Goal: Task Accomplishment & Management: Complete application form

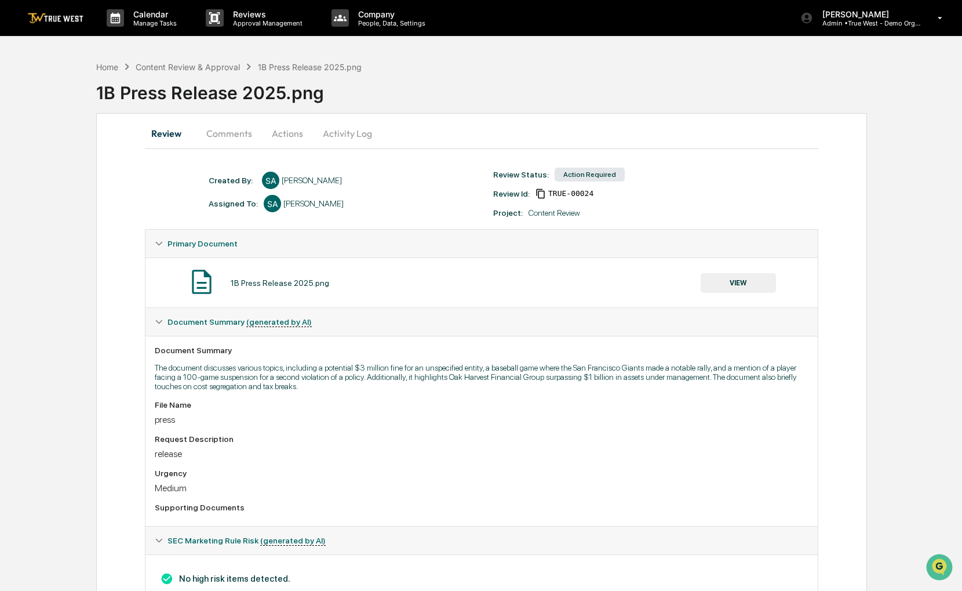
click at [283, 135] on button "Actions" at bounding box center [287, 133] width 52 height 28
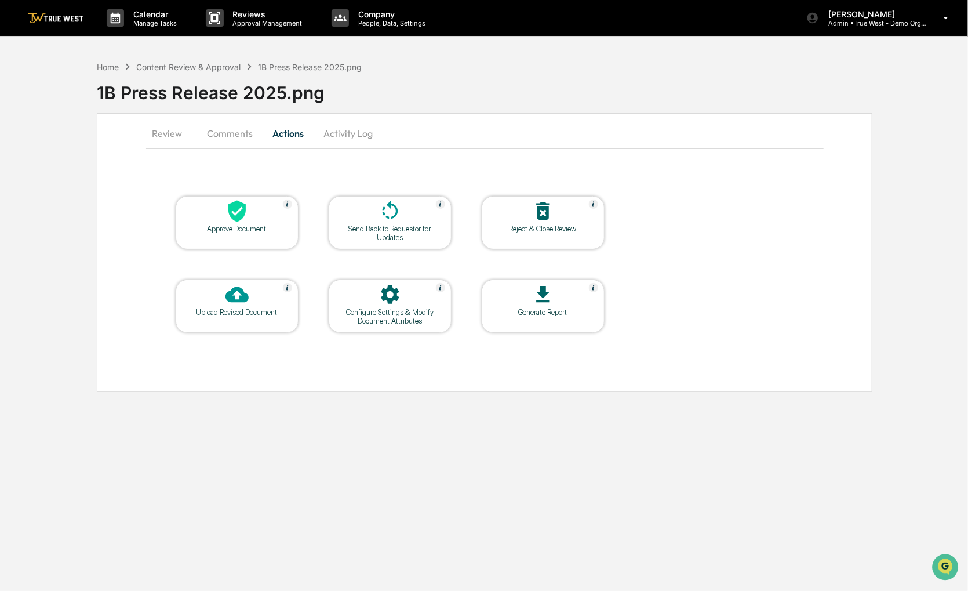
click at [248, 220] on div at bounding box center [237, 211] width 116 height 25
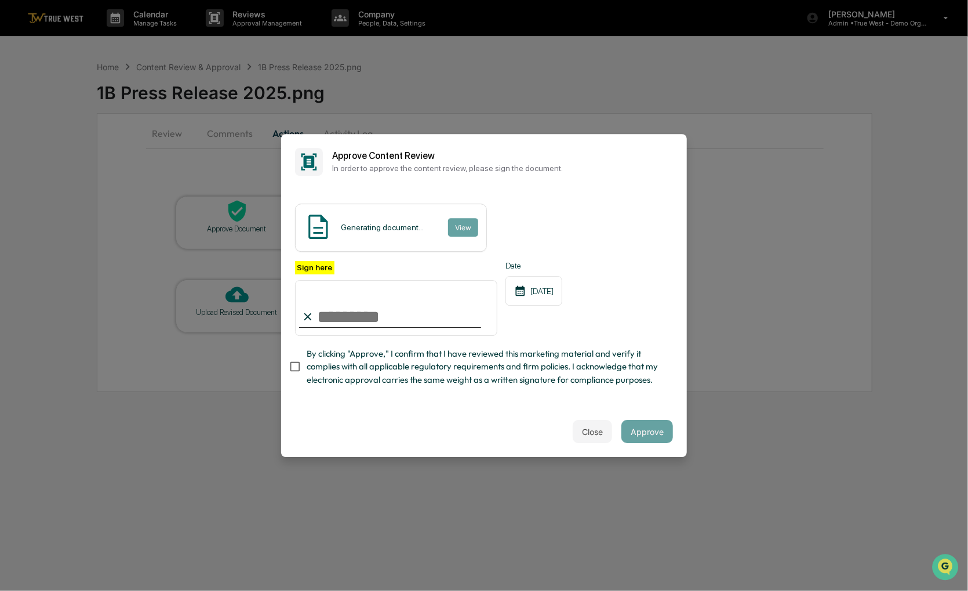
click at [379, 361] on span "By clicking "Approve," I confirm that I have reviewed this marketing material a…" at bounding box center [485, 366] width 357 height 39
click at [378, 312] on input "Sign here" at bounding box center [396, 308] width 202 height 56
type input "**********"
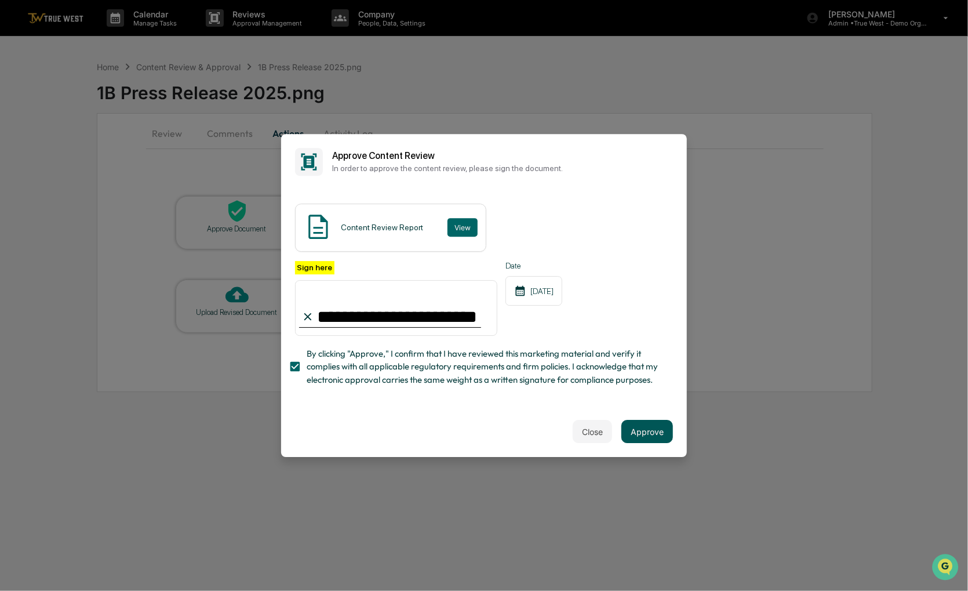
click at [653, 425] on button "Approve" at bounding box center [647, 431] width 52 height 23
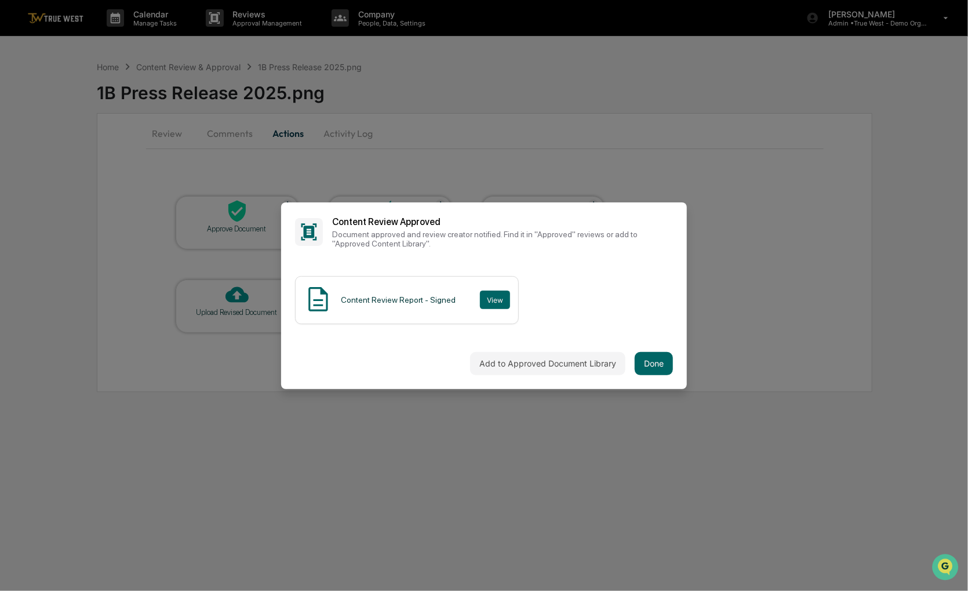
drag, startPoint x: 654, startPoint y: 445, endPoint x: 592, endPoint y: 283, distance: 173.7
drag, startPoint x: 592, startPoint y: 283, endPoint x: 576, endPoint y: 285, distance: 16.3
click at [576, 285] on div "Content Review Report - Signed View" at bounding box center [484, 300] width 378 height 48
drag, startPoint x: 591, startPoint y: 326, endPoint x: 576, endPoint y: 305, distance: 26.2
click at [576, 305] on div "Content Review Report - Signed View" at bounding box center [484, 300] width 378 height 48
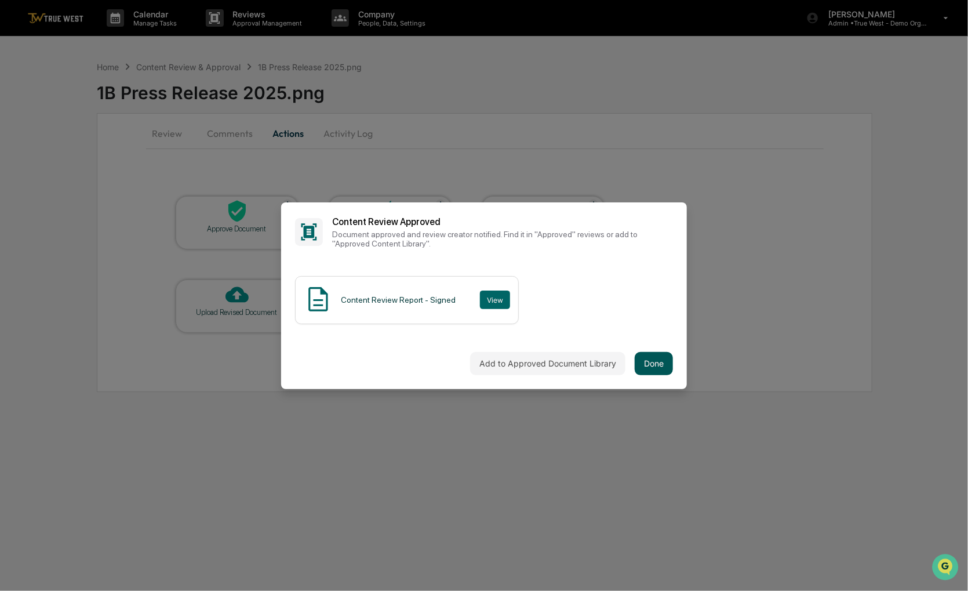
click at [654, 364] on button "Done" at bounding box center [654, 363] width 38 height 23
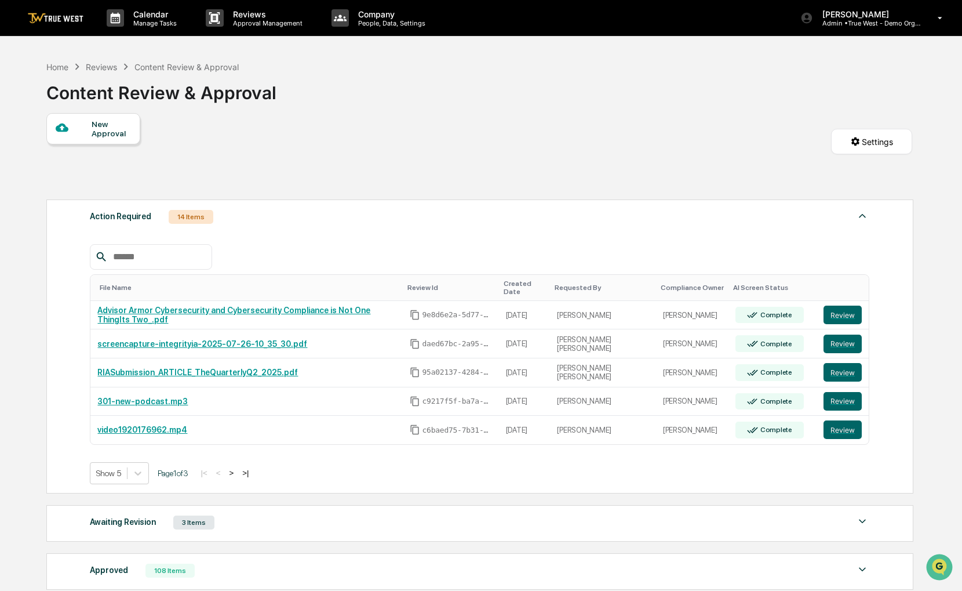
click at [82, 133] on div at bounding box center [74, 128] width 37 height 14
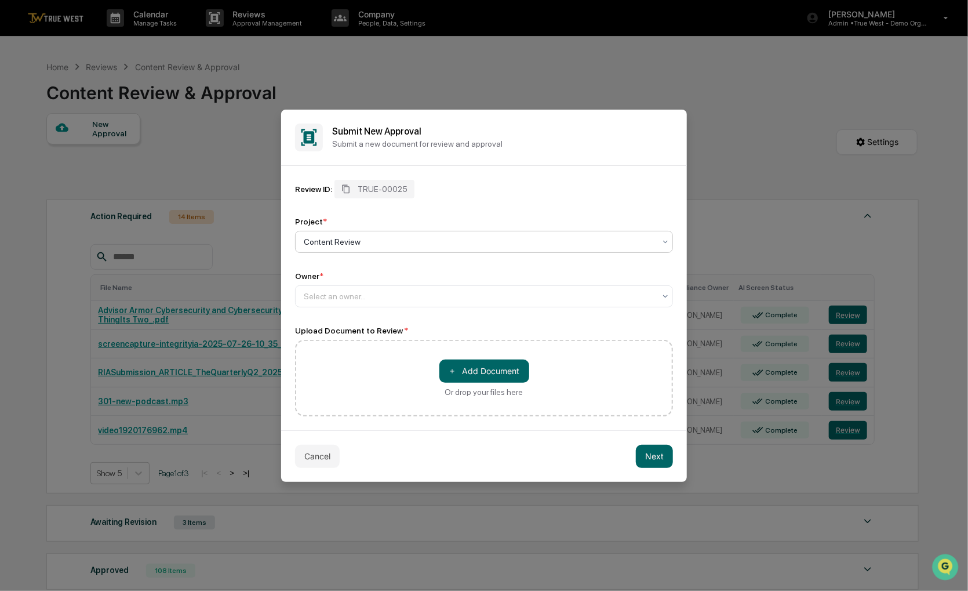
click at [478, 244] on div at bounding box center [479, 242] width 351 height 12
click at [421, 294] on div at bounding box center [479, 296] width 351 height 12
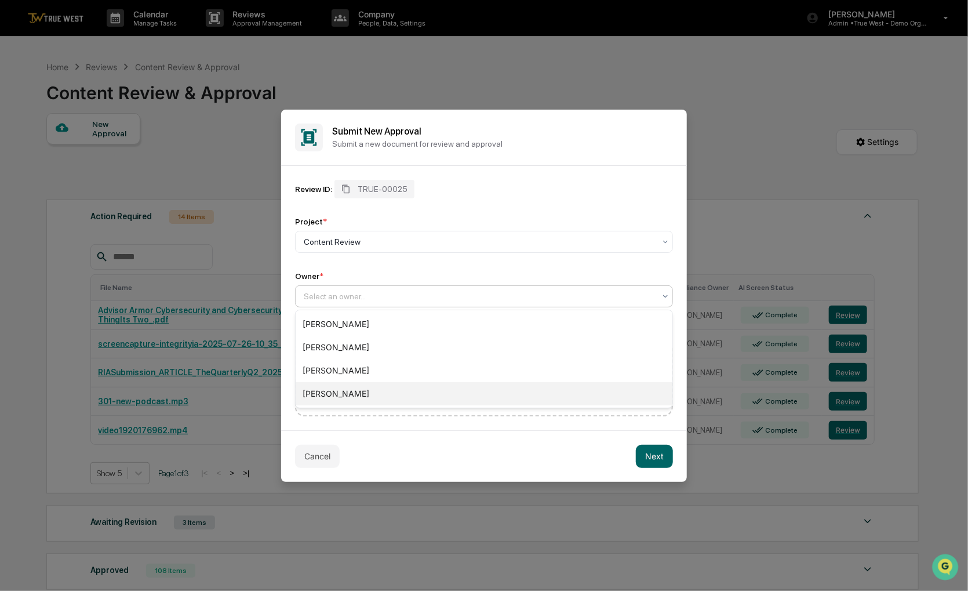
click at [385, 398] on div "[PERSON_NAME]" at bounding box center [484, 393] width 377 height 23
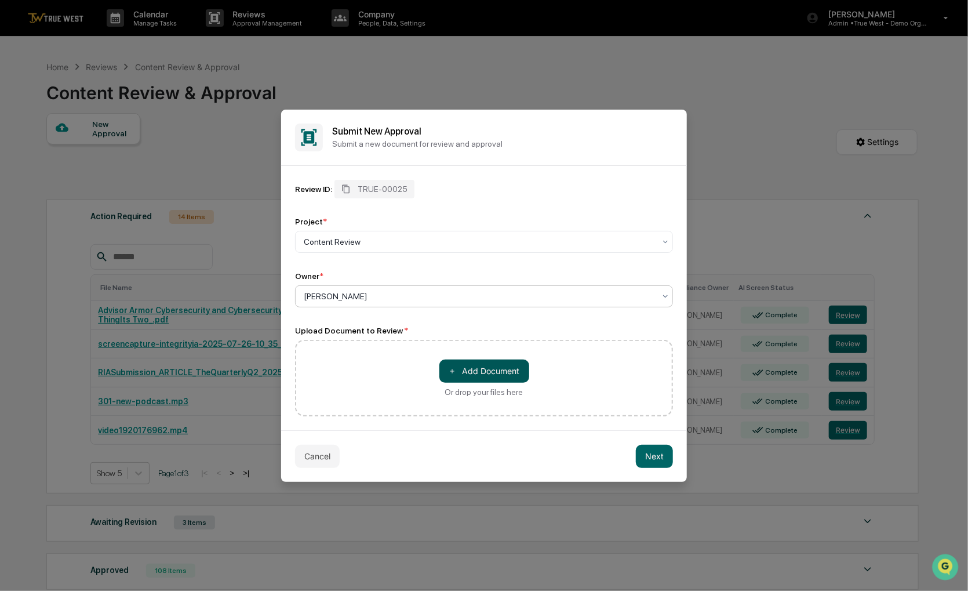
click at [460, 370] on button "＋ Add Document" at bounding box center [484, 370] width 90 height 23
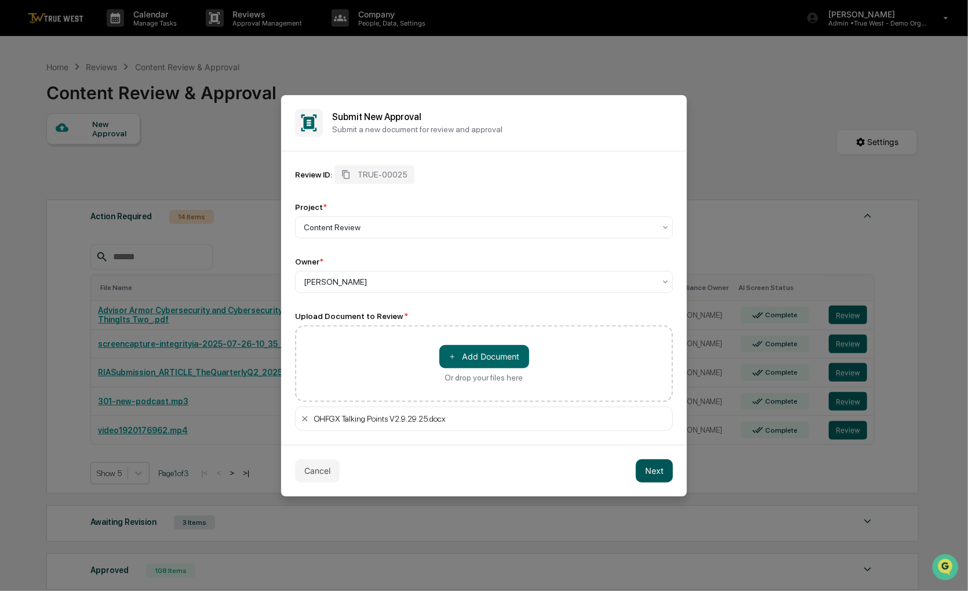
click at [656, 468] on button "Next" at bounding box center [654, 470] width 37 height 23
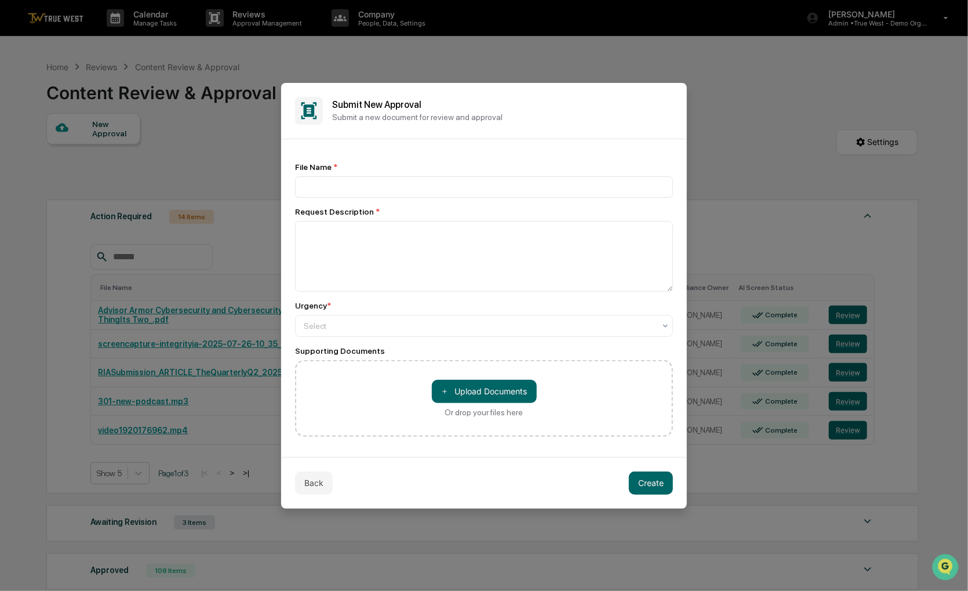
click at [434, 199] on div "File Name * Request Description * Urgency * Select Supporting Documents ＋ Uploa…" at bounding box center [484, 299] width 378 height 274
click at [434, 195] on input at bounding box center [484, 186] width 378 height 21
type input "**********"
type textarea "**********"
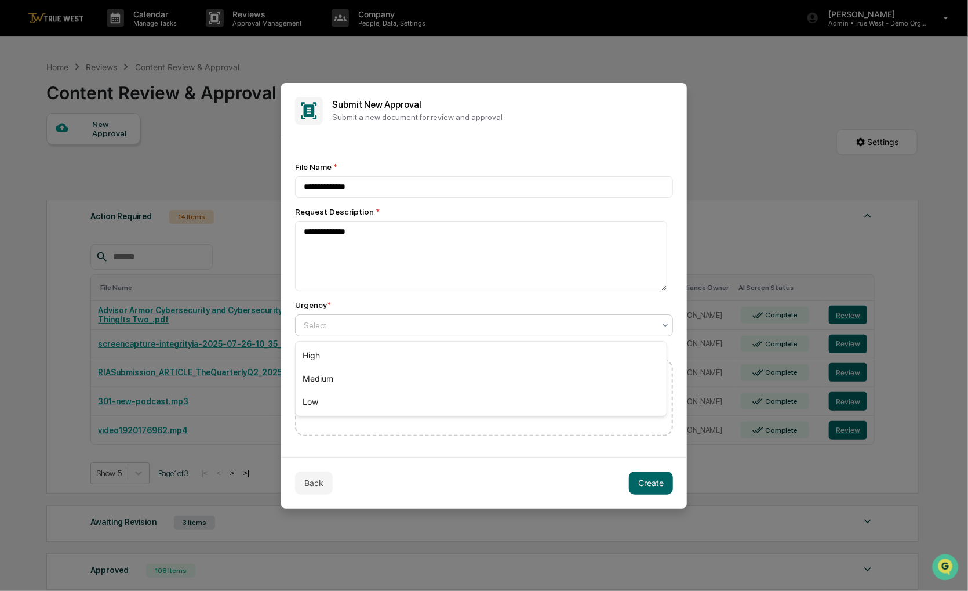
click at [422, 331] on div at bounding box center [479, 325] width 351 height 12
click at [410, 379] on div "Medium" at bounding box center [481, 378] width 371 height 23
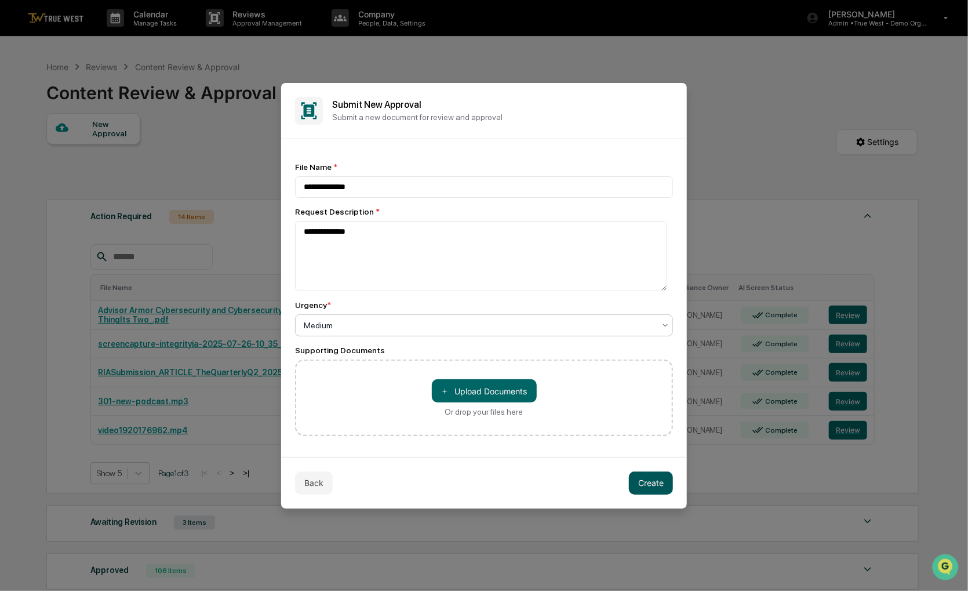
click at [642, 475] on button "Create" at bounding box center [651, 482] width 44 height 23
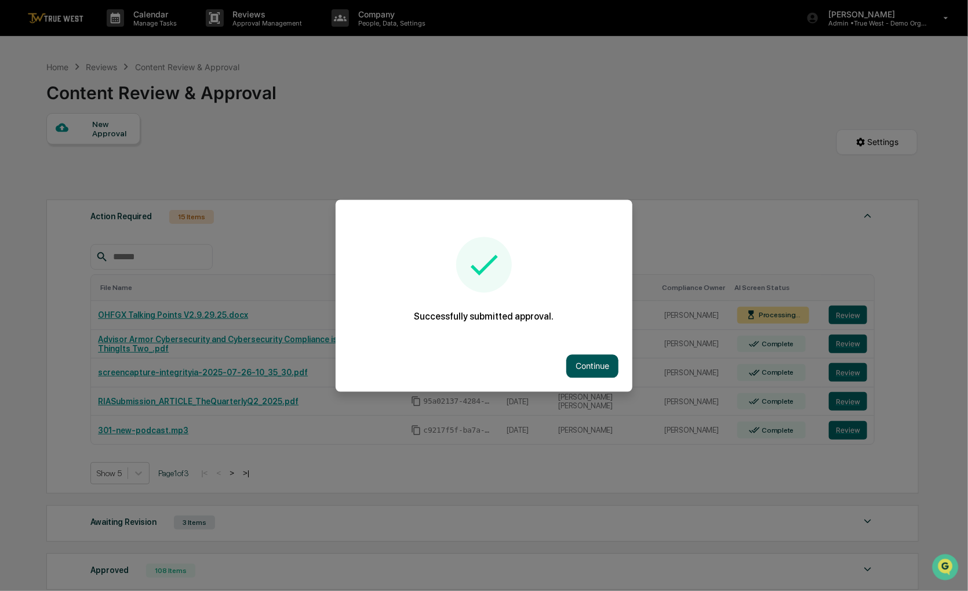
click at [608, 373] on button "Continue" at bounding box center [592, 365] width 52 height 23
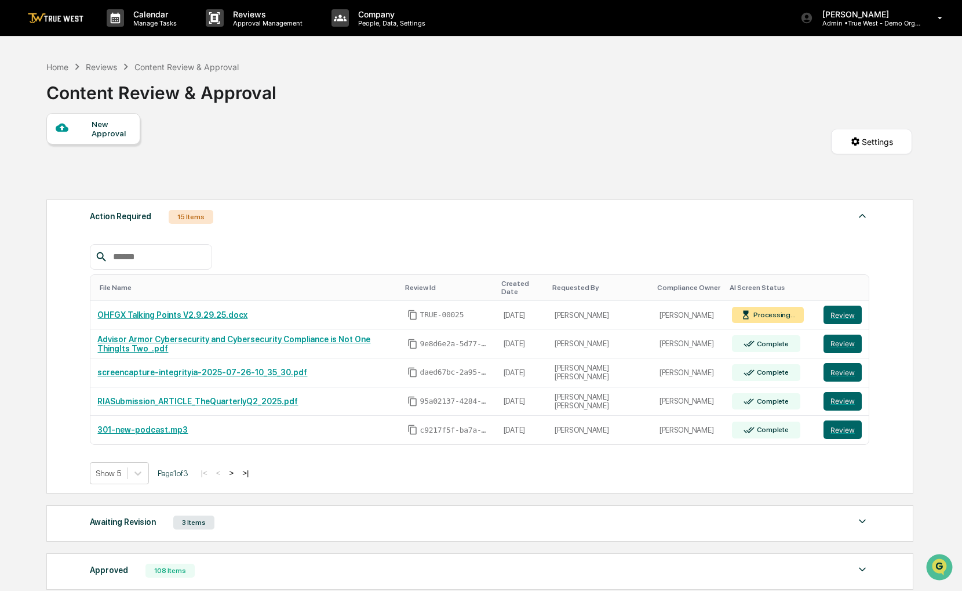
drag, startPoint x: 519, startPoint y: 115, endPoint x: 492, endPoint y: 118, distance: 27.9
click at [492, 118] on div "New Approval Settings" at bounding box center [479, 153] width 866 height 81
click at [66, 68] on div "Home" at bounding box center [57, 67] width 22 height 10
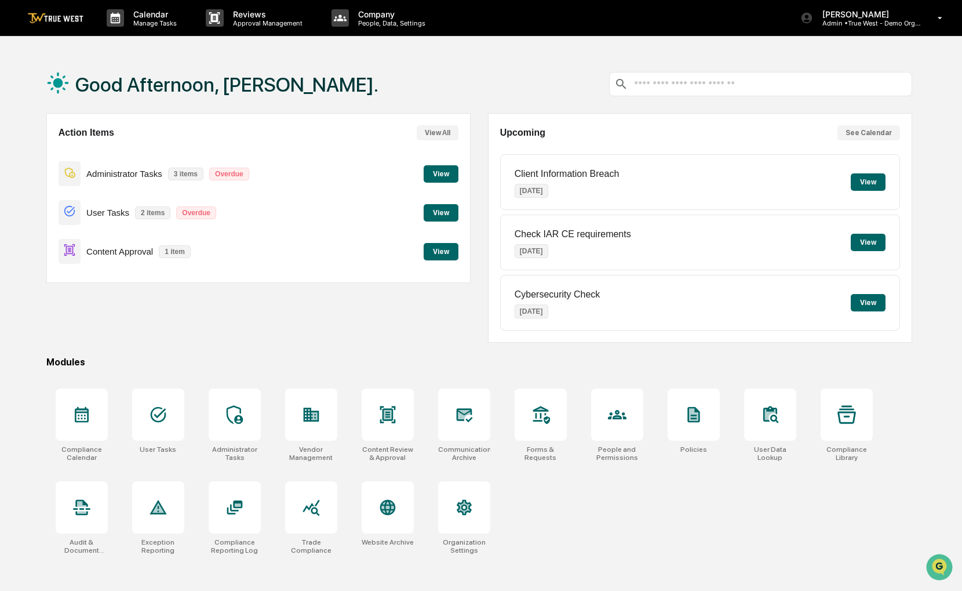
click at [435, 256] on button "View" at bounding box center [441, 251] width 35 height 17
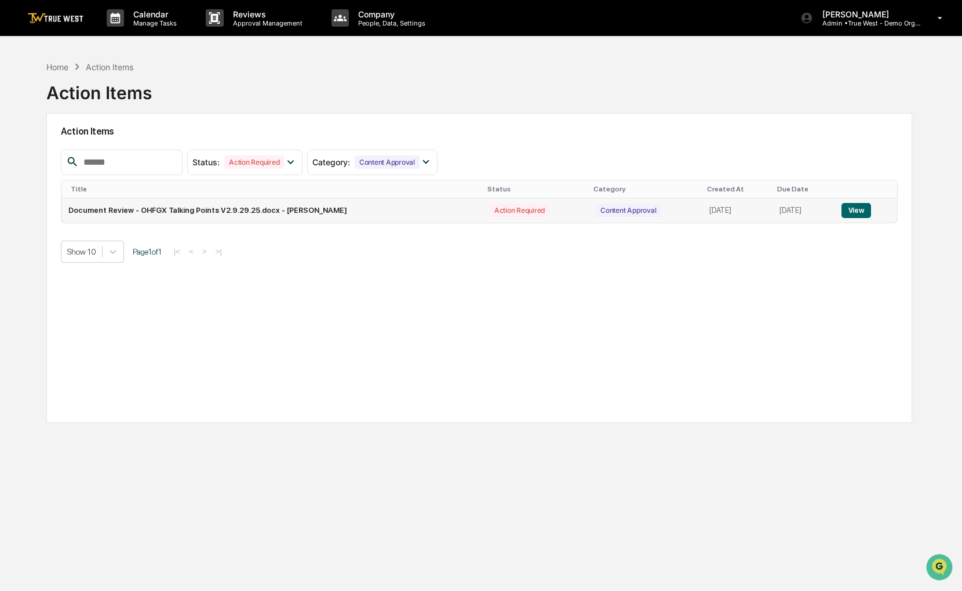
click at [862, 212] on button "View" at bounding box center [857, 210] width 30 height 15
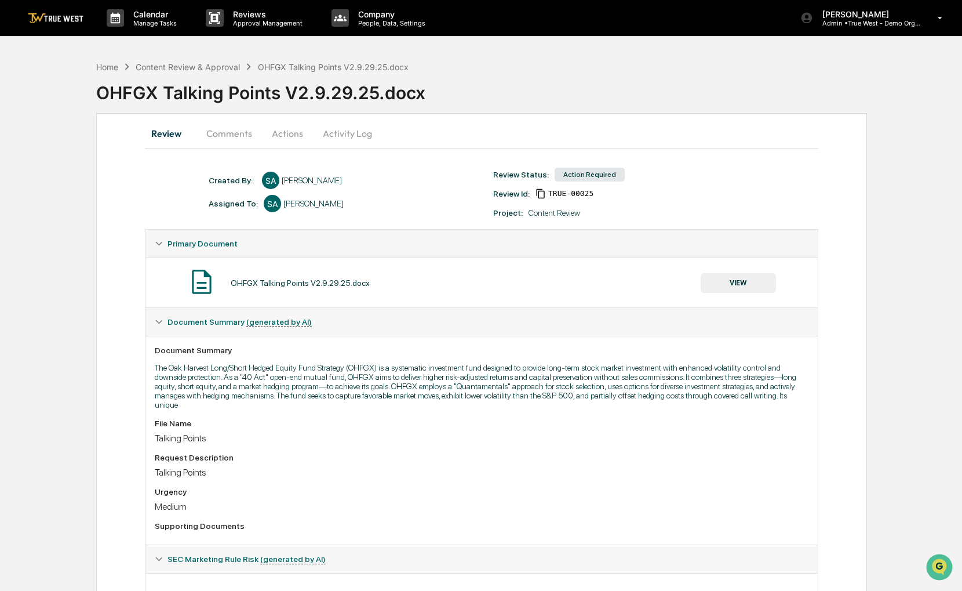
drag, startPoint x: 828, startPoint y: 228, endPoint x: 701, endPoint y: 119, distance: 166.9
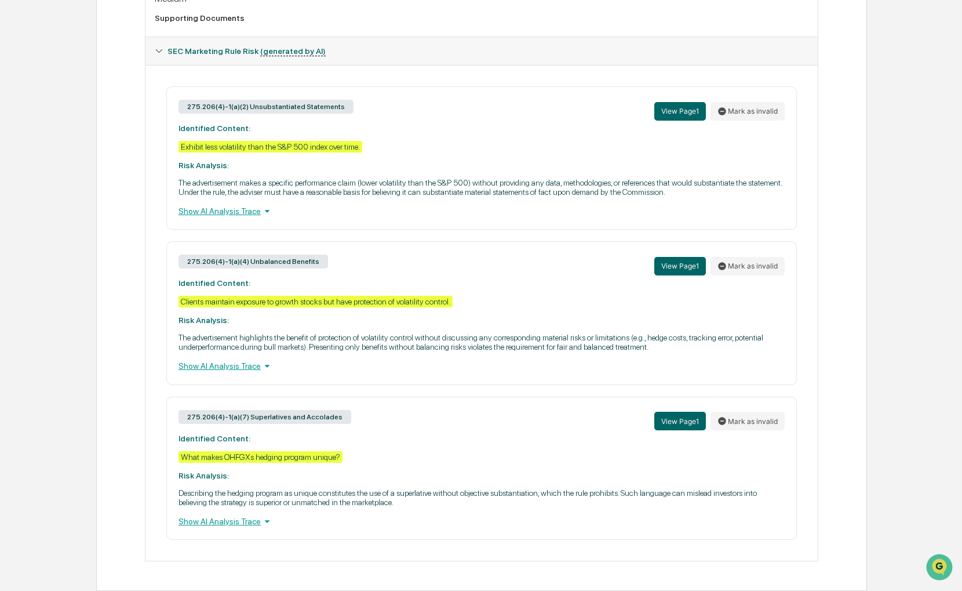
scroll to position [522, 0]
drag, startPoint x: 133, startPoint y: 42, endPoint x: 124, endPoint y: 41, distance: 8.8
click at [124, 41] on div "Review Comments Actions Activity Log Created By: ‎ ‎ SA Sigrid Alegria Assigned…" at bounding box center [481, 97] width 771 height 985
click at [734, 108] on button "Mark as invalid" at bounding box center [748, 111] width 74 height 19
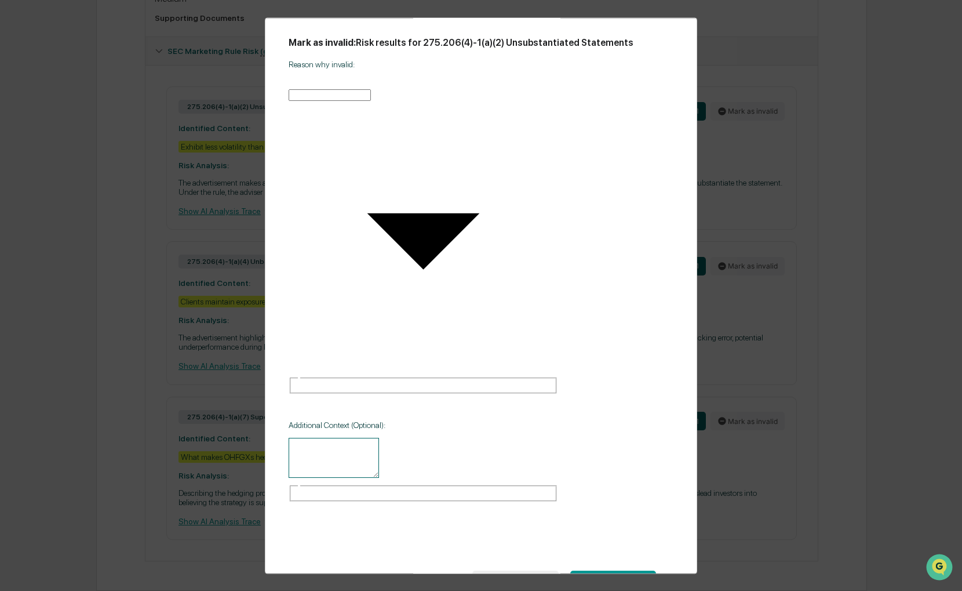
click at [505, 215] on body "Calendar Manage Tasks Reviews Approval Management Company People, Data, Setting…" at bounding box center [481, 41] width 962 height 1098
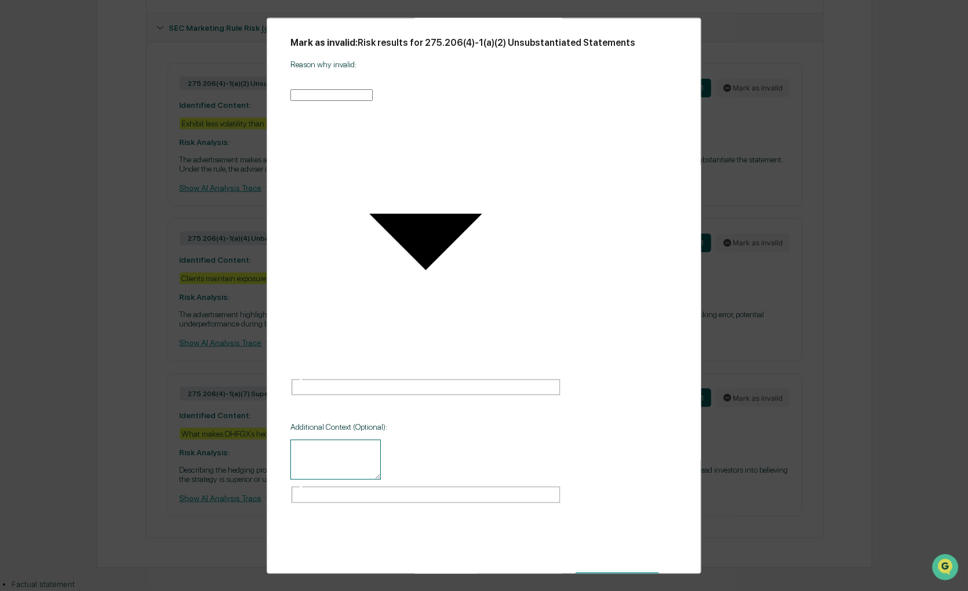
type input "**********"
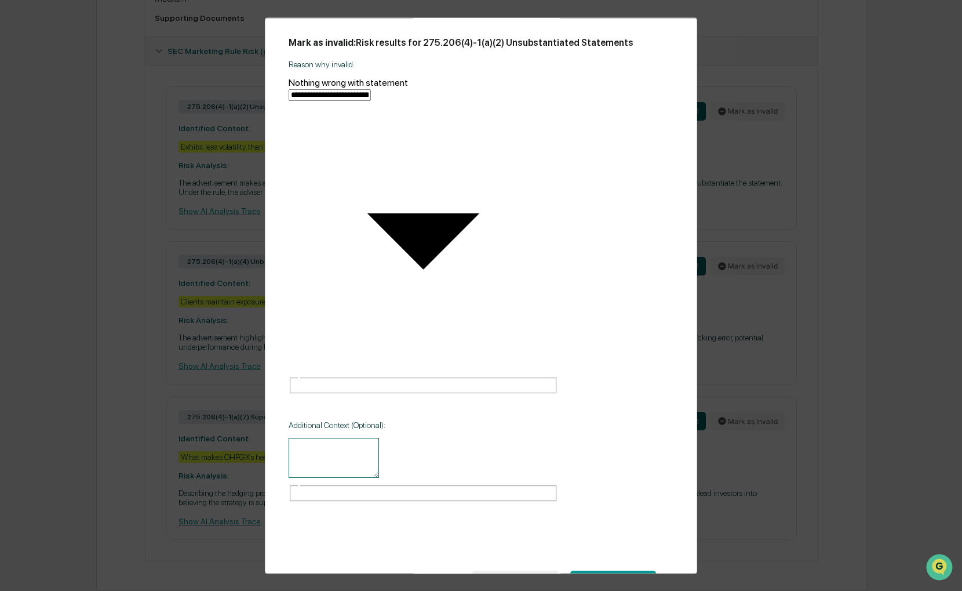
click at [379, 438] on textarea at bounding box center [334, 458] width 90 height 40
type textarea "**********"
click at [607, 567] on button "SUBMIT" at bounding box center [613, 577] width 86 height 20
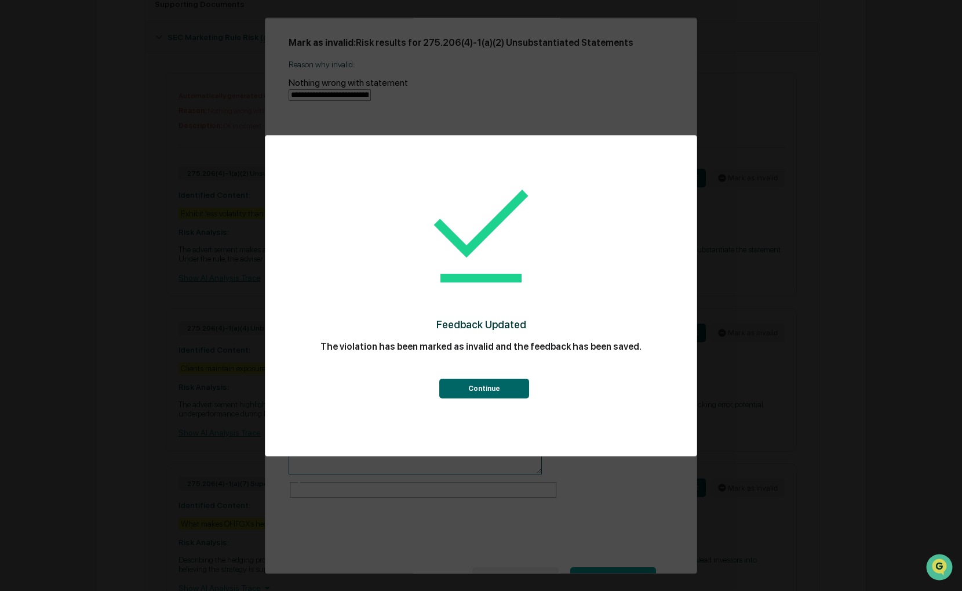
click at [496, 384] on button "Continue" at bounding box center [484, 389] width 90 height 20
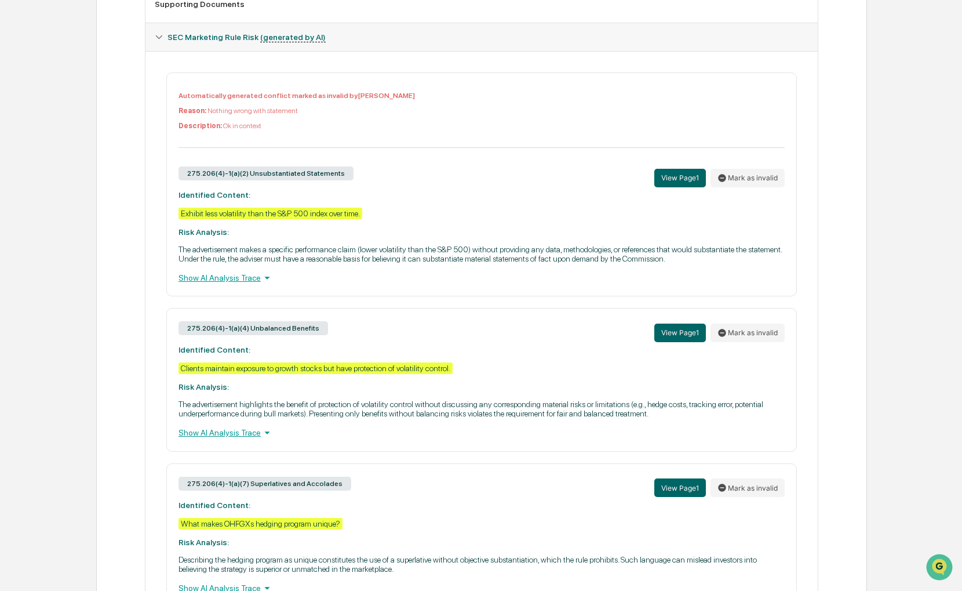
click at [864, 299] on div "Review Comments Actions Activity Log Created By: ‎ ‎ SA Sigrid Alegria Assigned…" at bounding box center [481, 124] width 771 height 1066
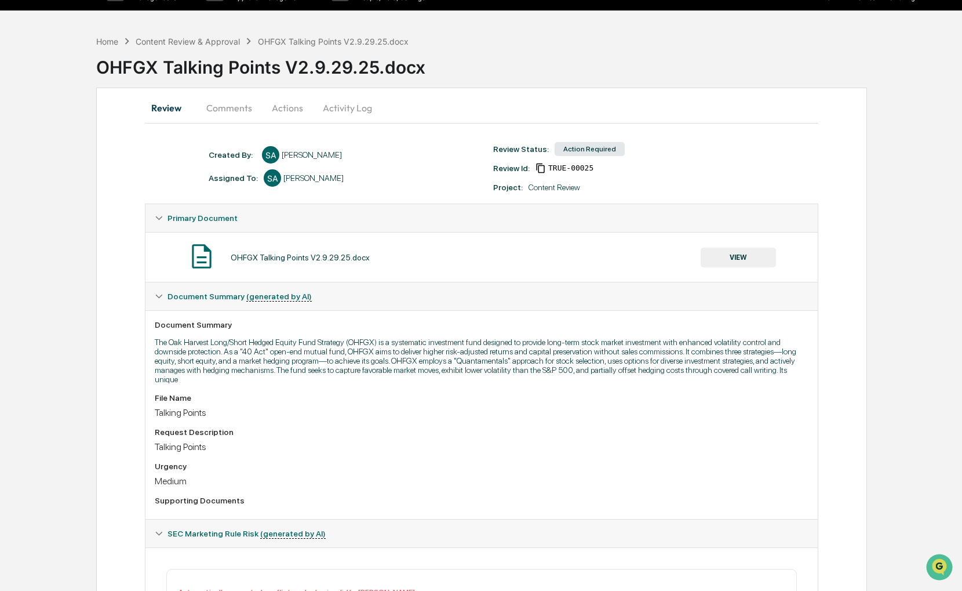
scroll to position [0, 0]
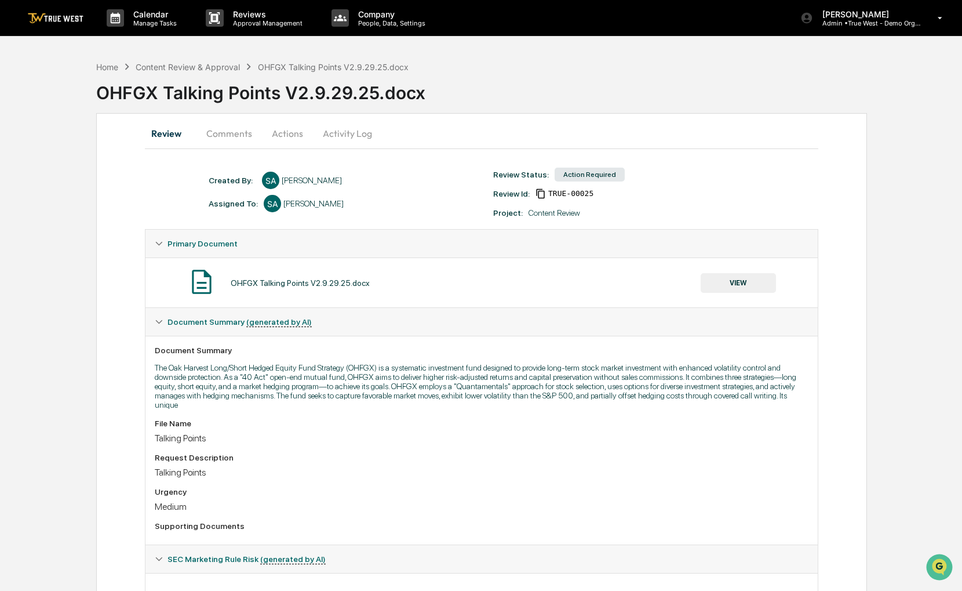
click at [81, 16] on img at bounding box center [56, 18] width 56 height 11
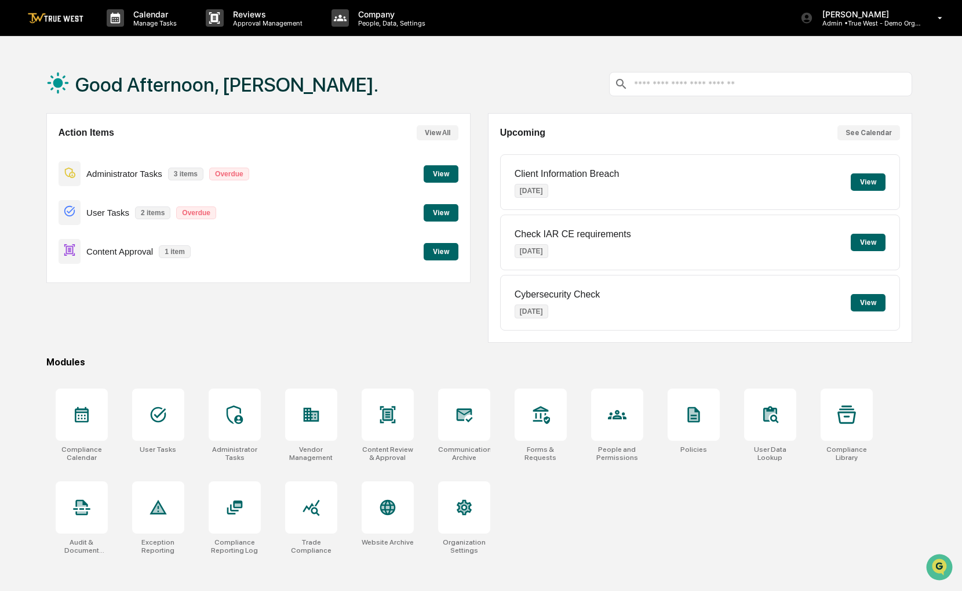
click at [434, 248] on button "View" at bounding box center [441, 251] width 35 height 17
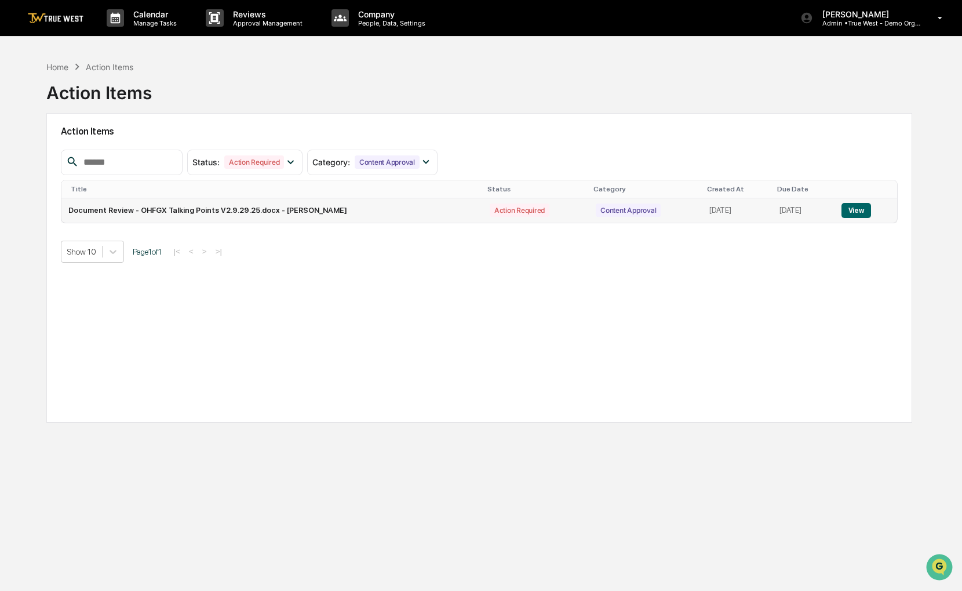
click at [867, 207] on button "View" at bounding box center [857, 210] width 30 height 15
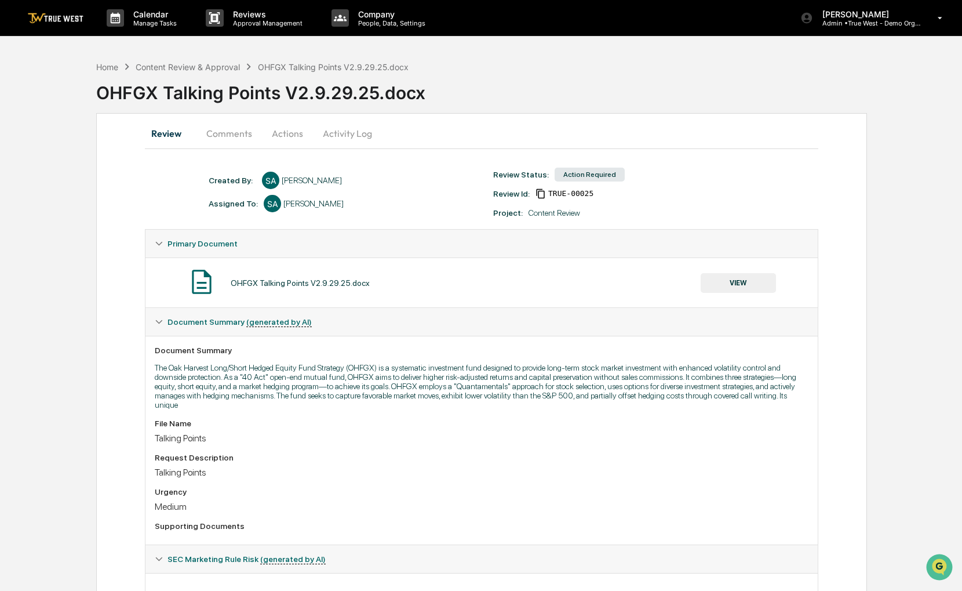
click at [290, 139] on button "Actions" at bounding box center [287, 133] width 52 height 28
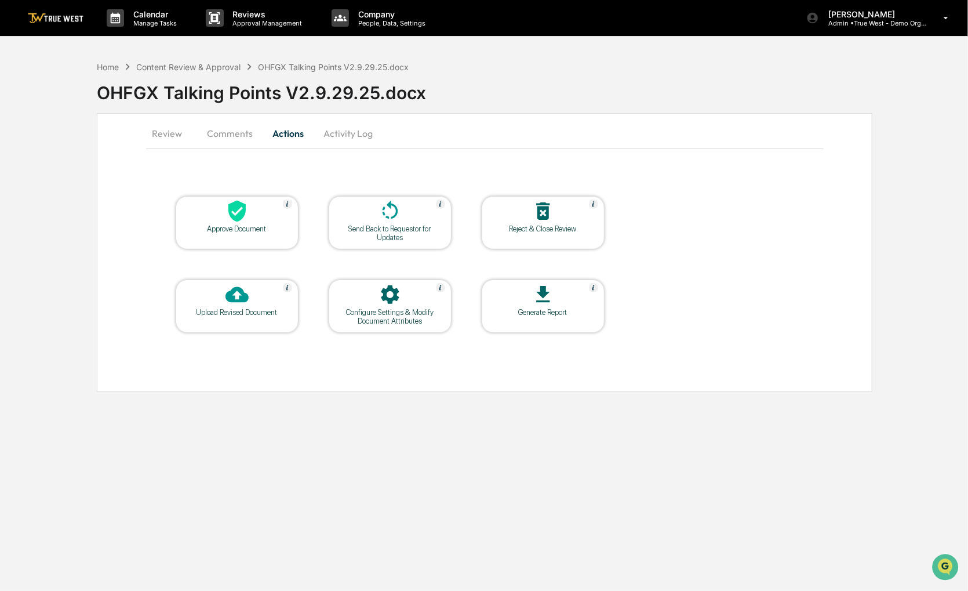
click at [536, 221] on icon at bounding box center [543, 210] width 23 height 23
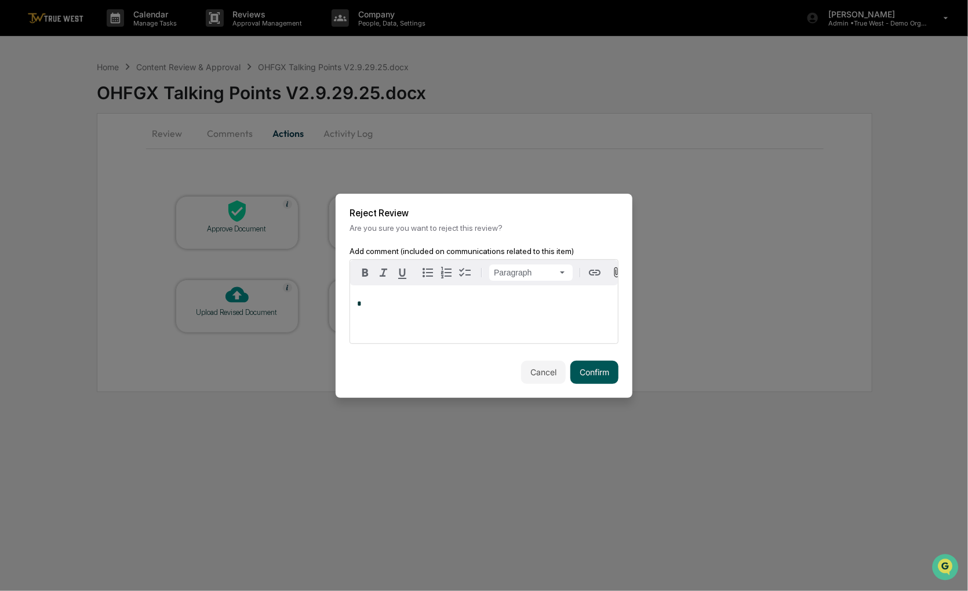
click at [588, 366] on button "Confirm" at bounding box center [594, 372] width 48 height 23
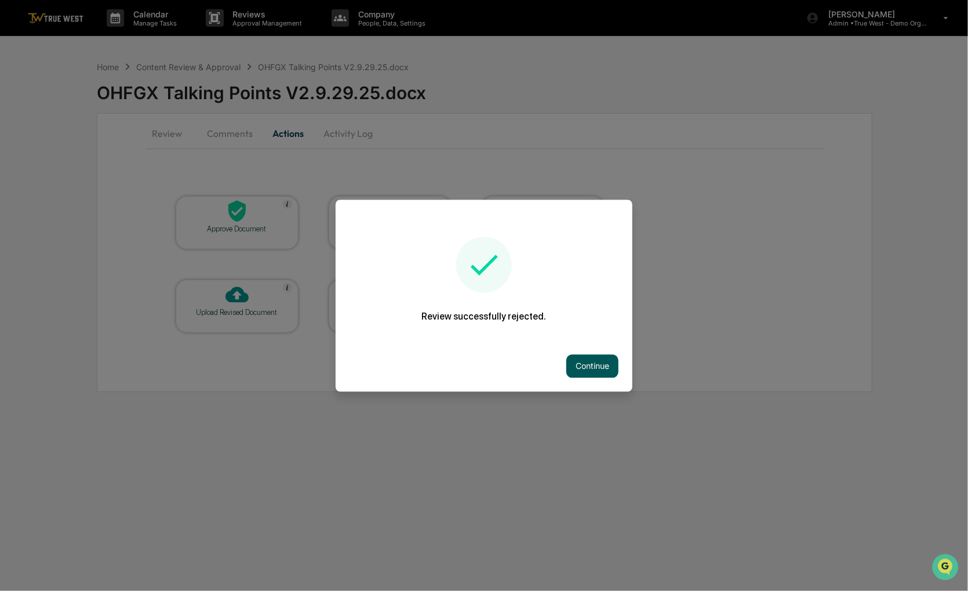
click at [577, 372] on button "Continue" at bounding box center [592, 365] width 52 height 23
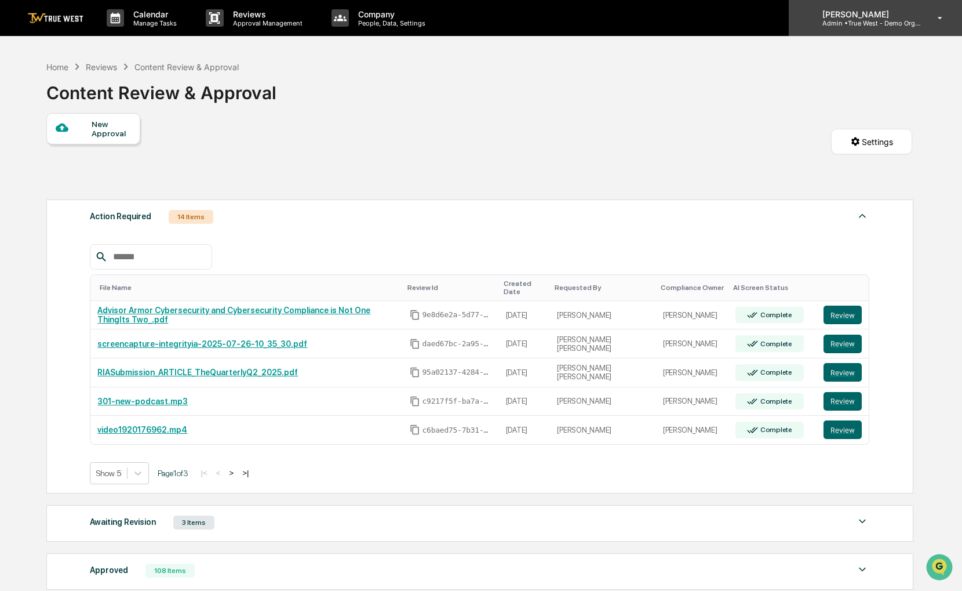
click at [946, 19] on icon at bounding box center [940, 18] width 20 height 11
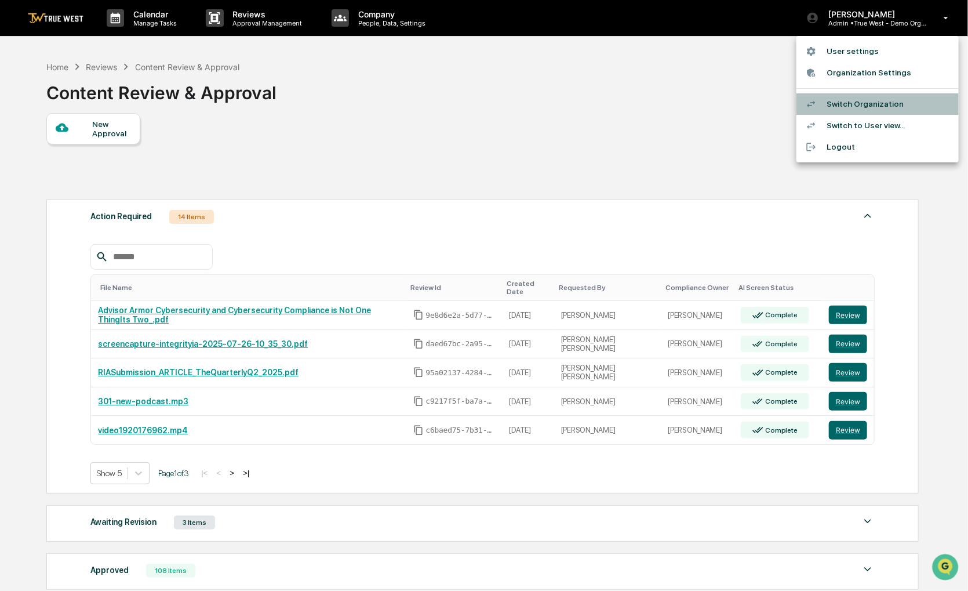
click at [879, 101] on li "Switch Organization" at bounding box center [877, 103] width 162 height 21
